Goal: Communication & Community: Answer question/provide support

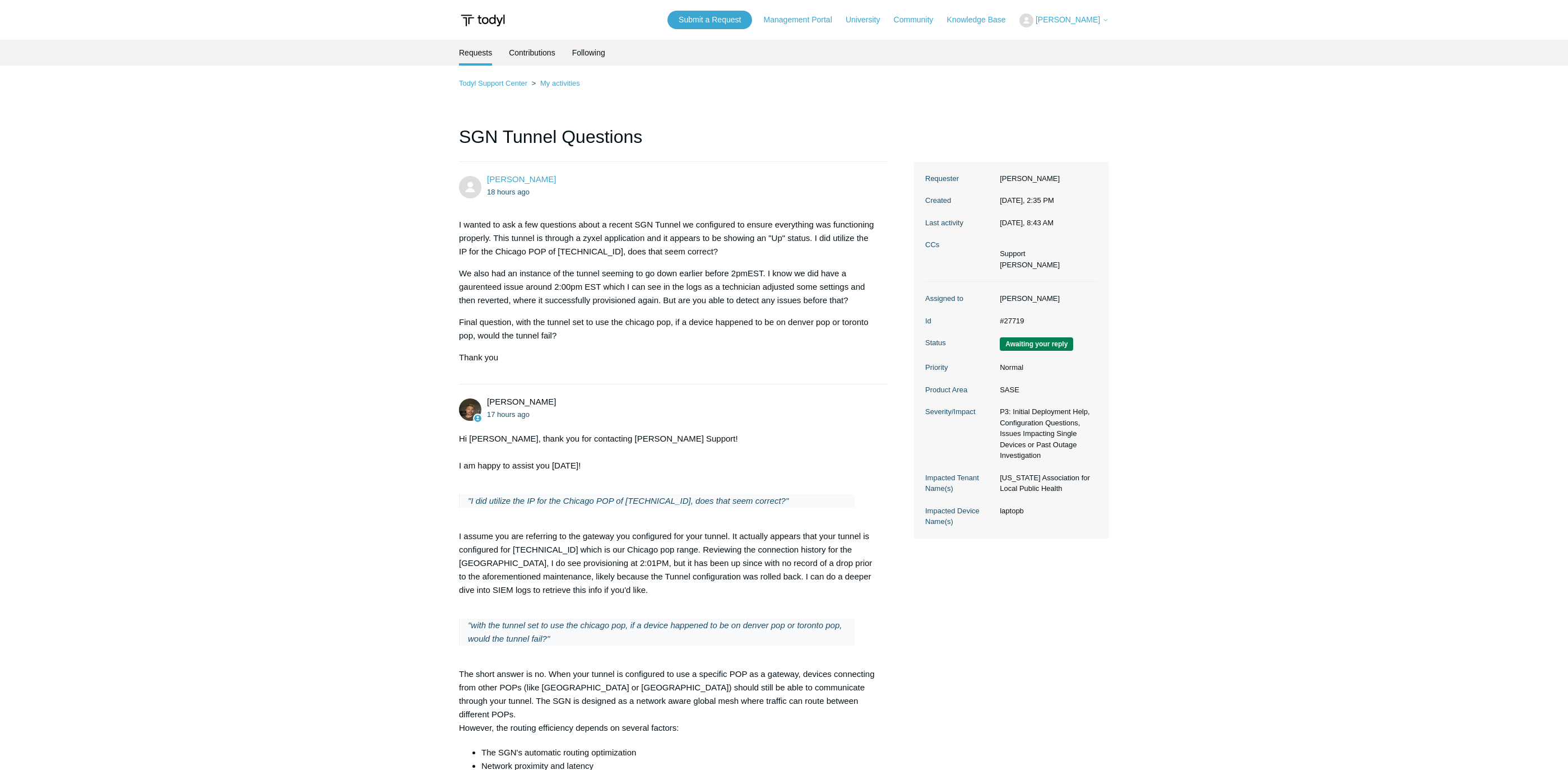
scroll to position [796, 0]
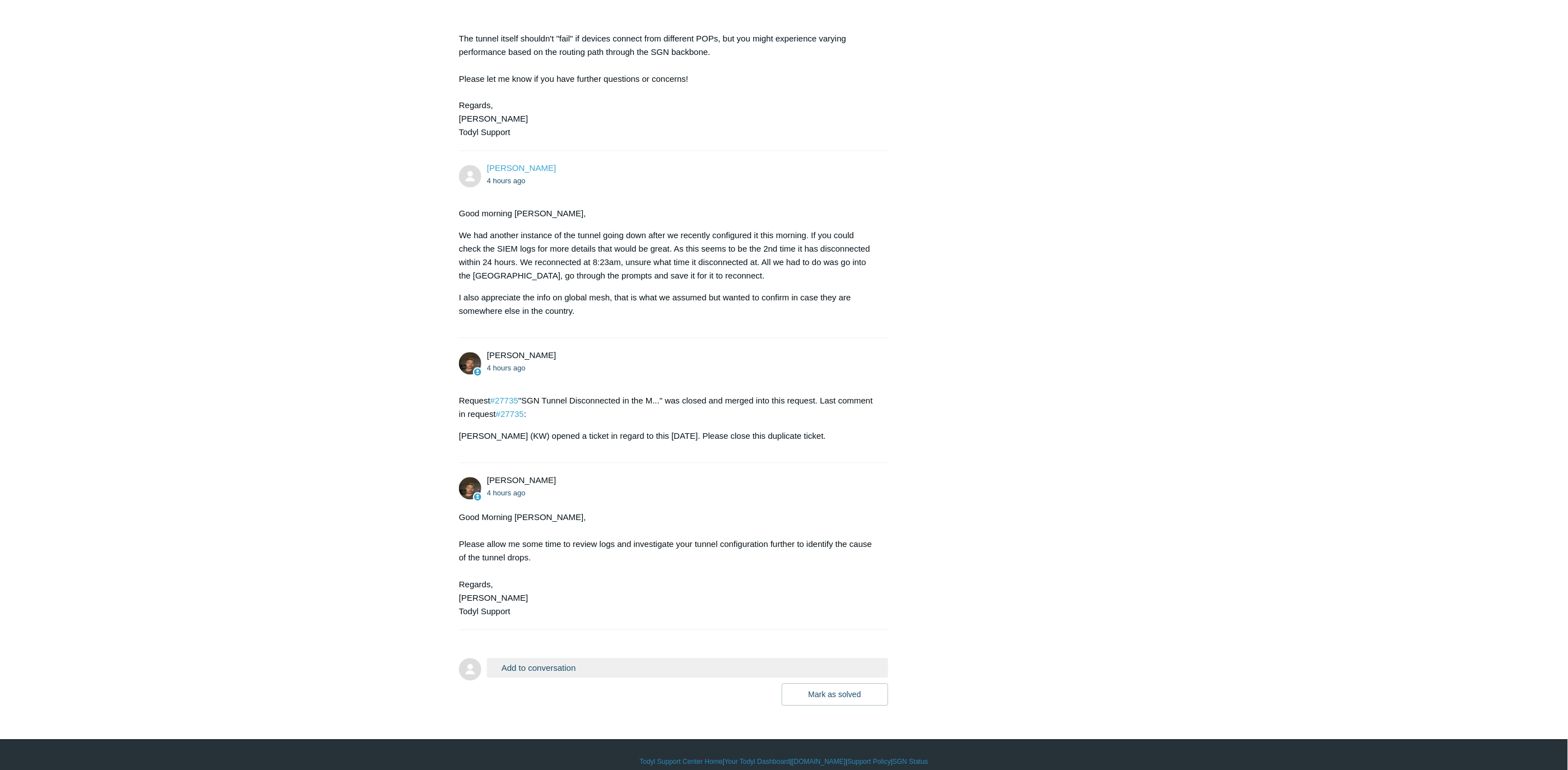
scroll to position [796, 0]
click at [577, 658] on button "Add to conversation" at bounding box center [687, 668] width 401 height 20
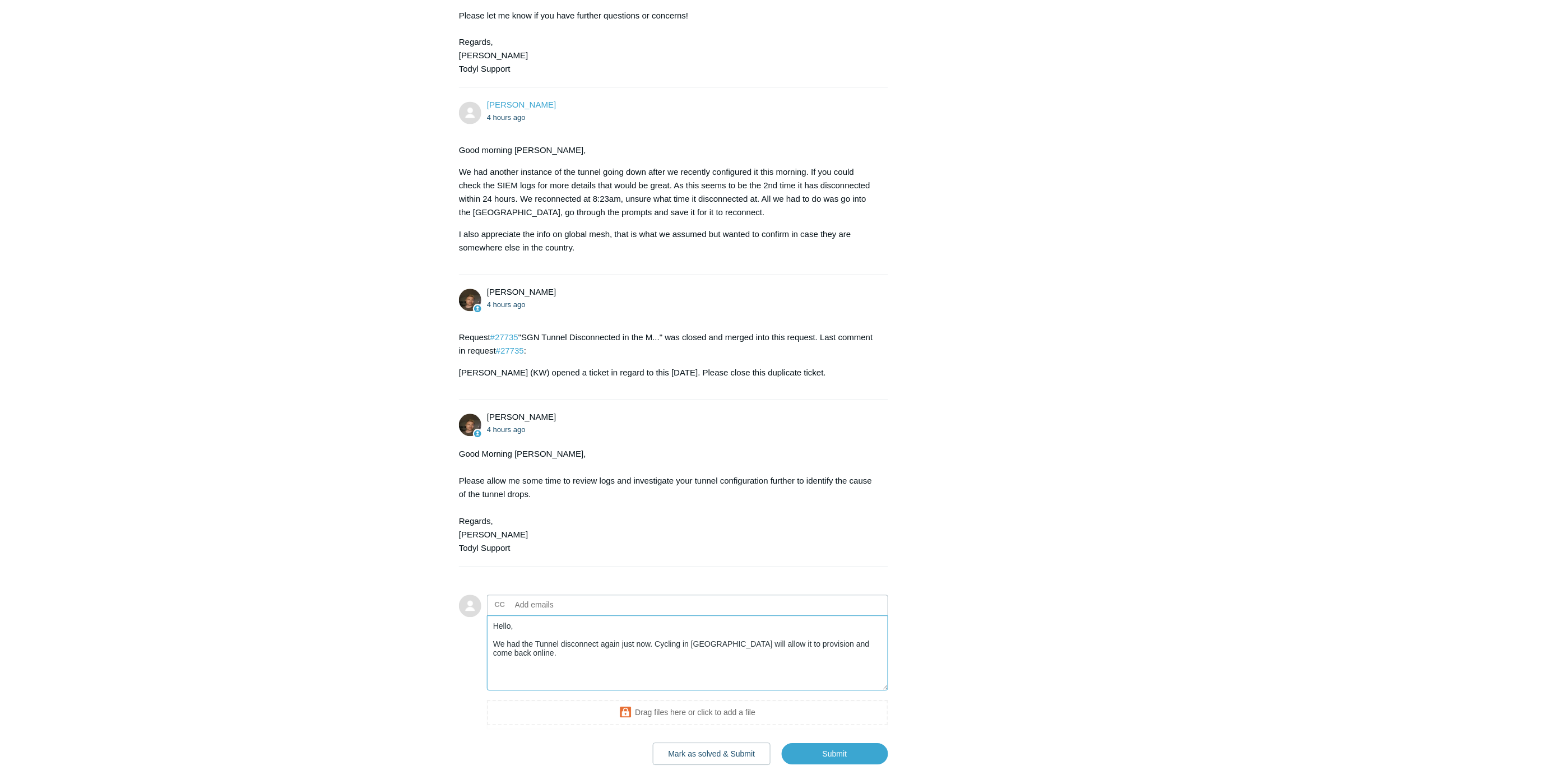
scroll to position [919, 0]
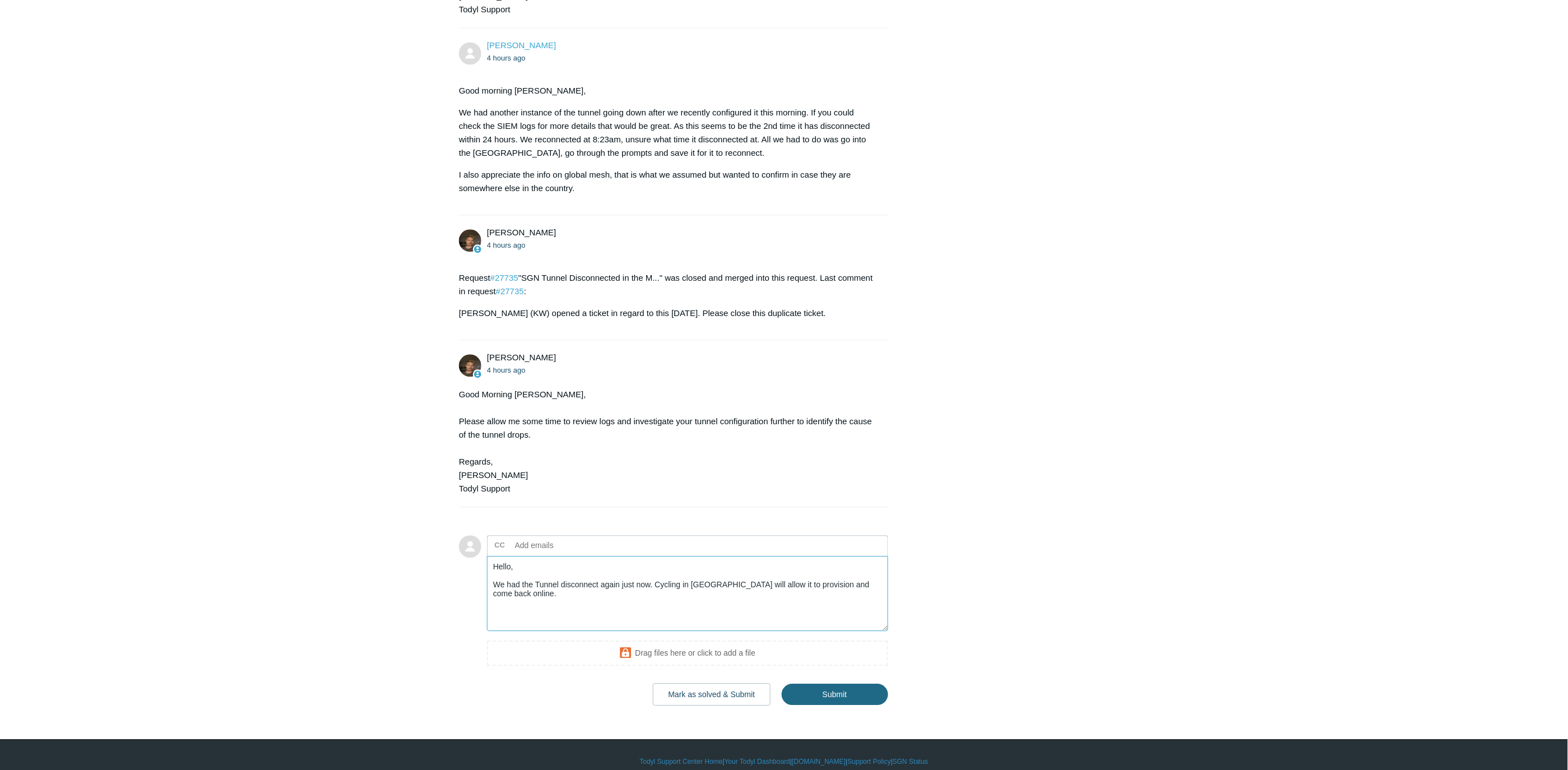
type textarea "Hello, We had the Tunnel disconnect again just now. Cycling in todyl will allow…"
click at [847, 684] on input "Submit" at bounding box center [835, 694] width 107 height 22
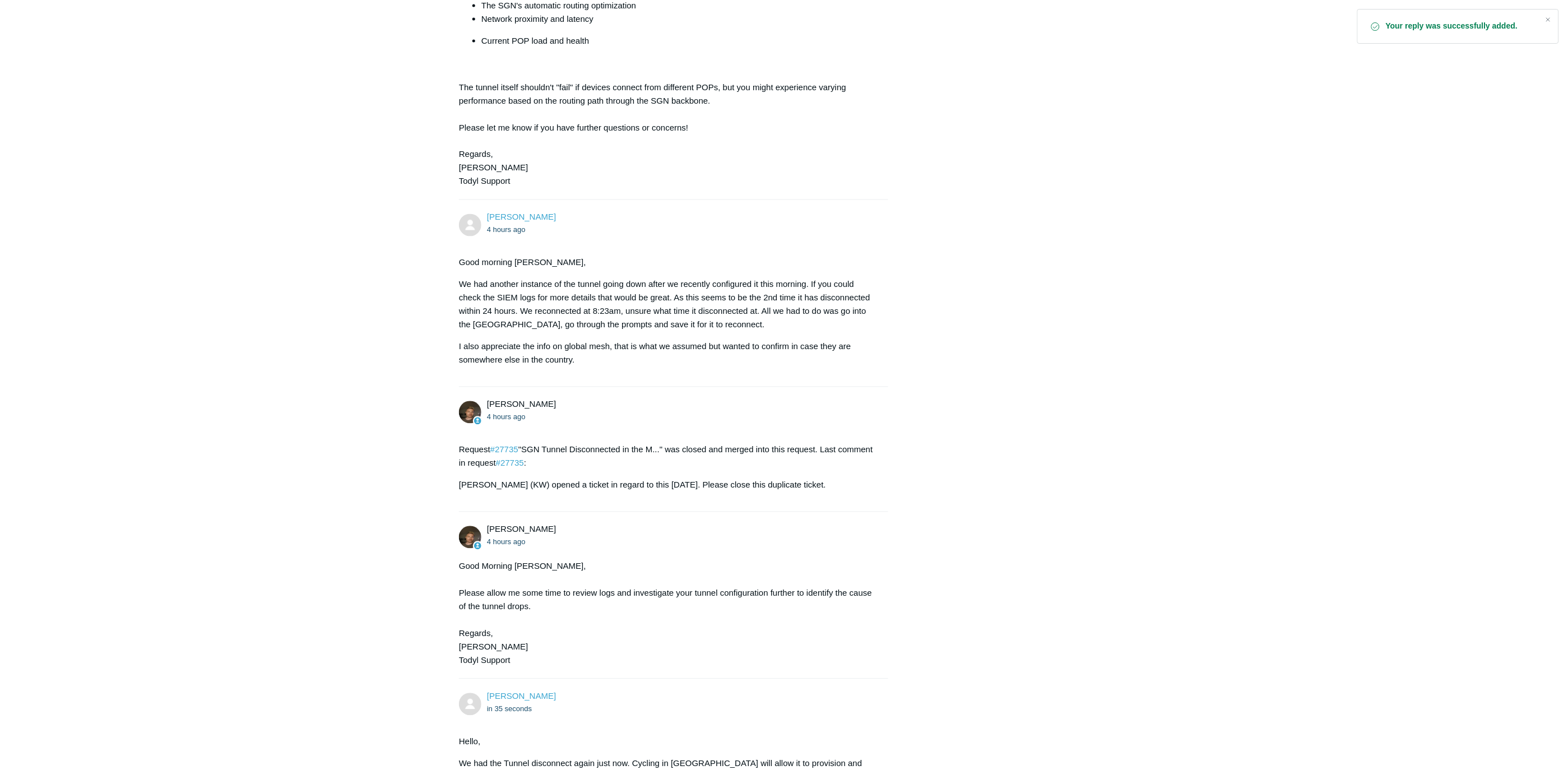
scroll to position [908, 0]
